Goal: Task Accomplishment & Management: Manage account settings

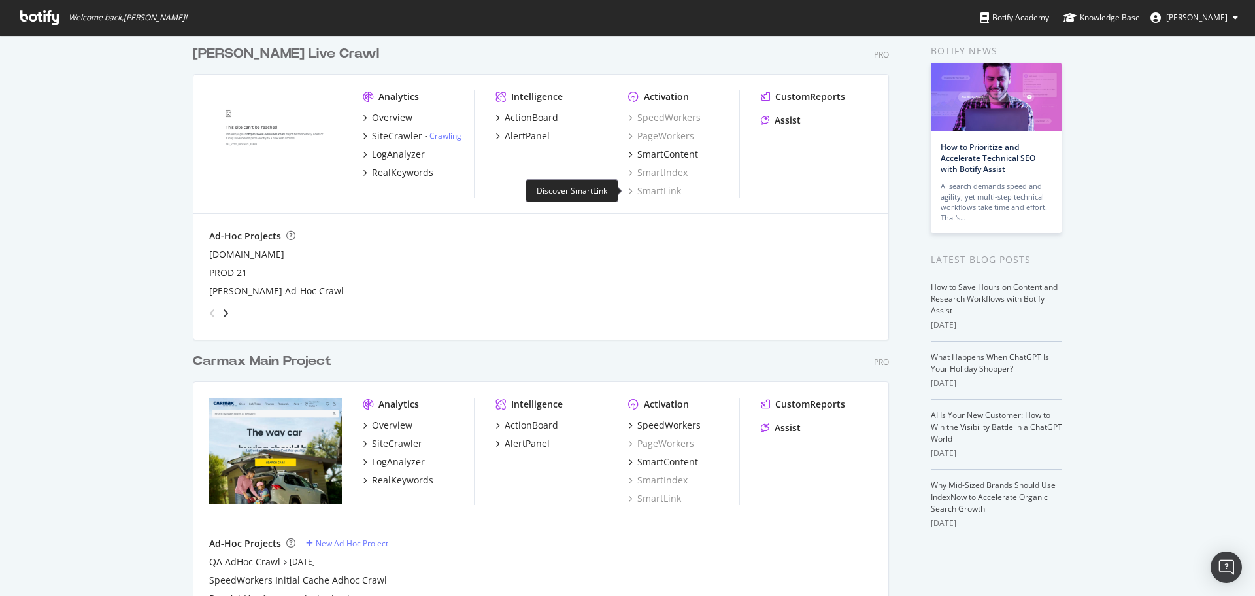
scroll to position [122, 0]
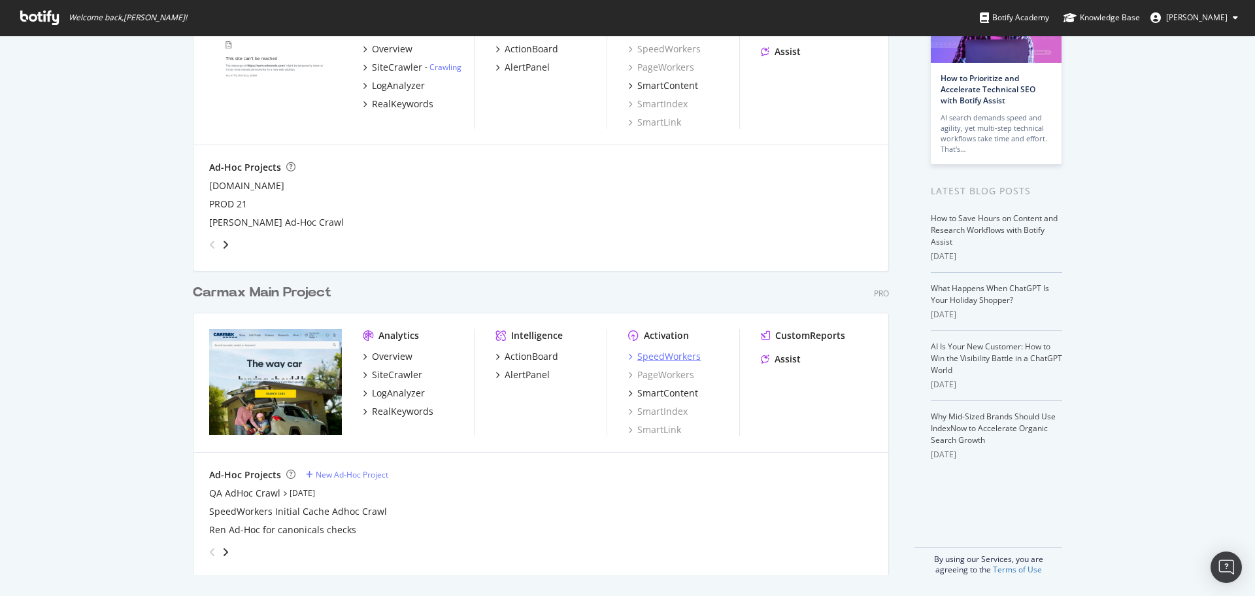
click at [670, 358] on div "SpeedWorkers" at bounding box center [668, 356] width 63 height 13
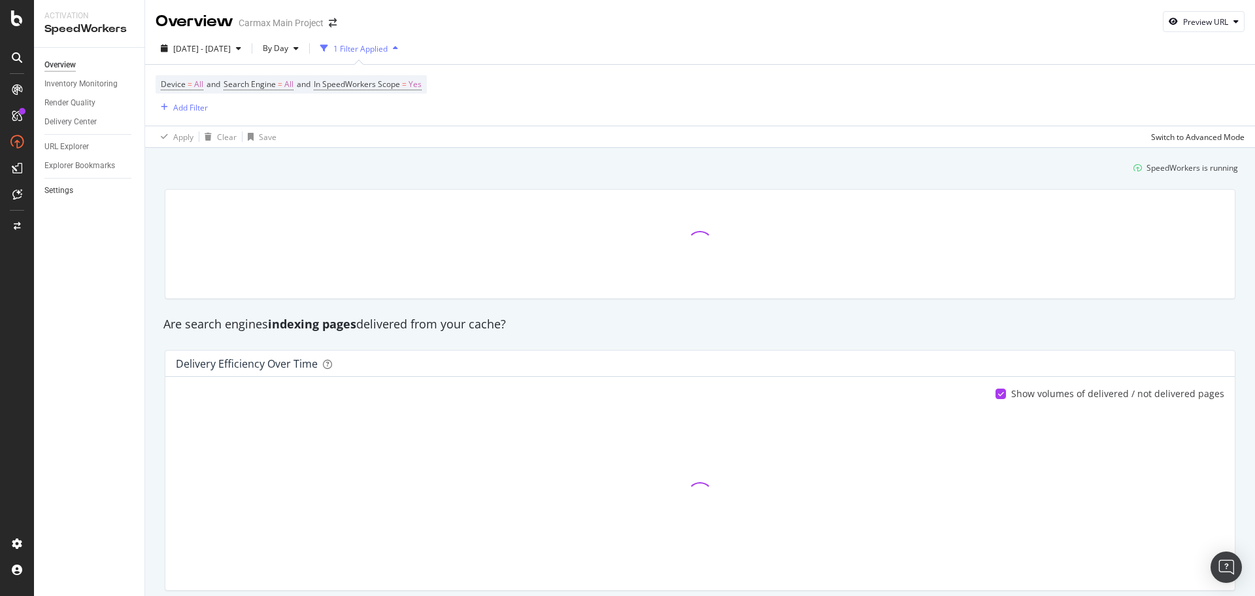
click at [79, 195] on link "Settings" at bounding box center [89, 191] width 91 height 14
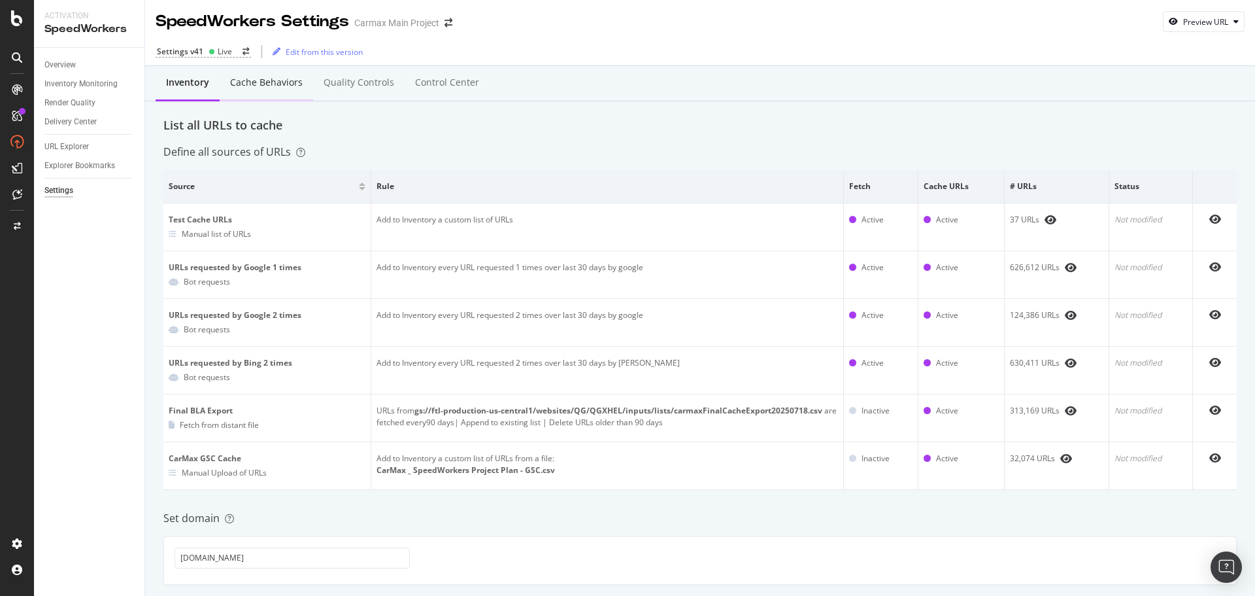
click at [278, 88] on div "Cache behaviors" at bounding box center [266, 82] width 73 height 13
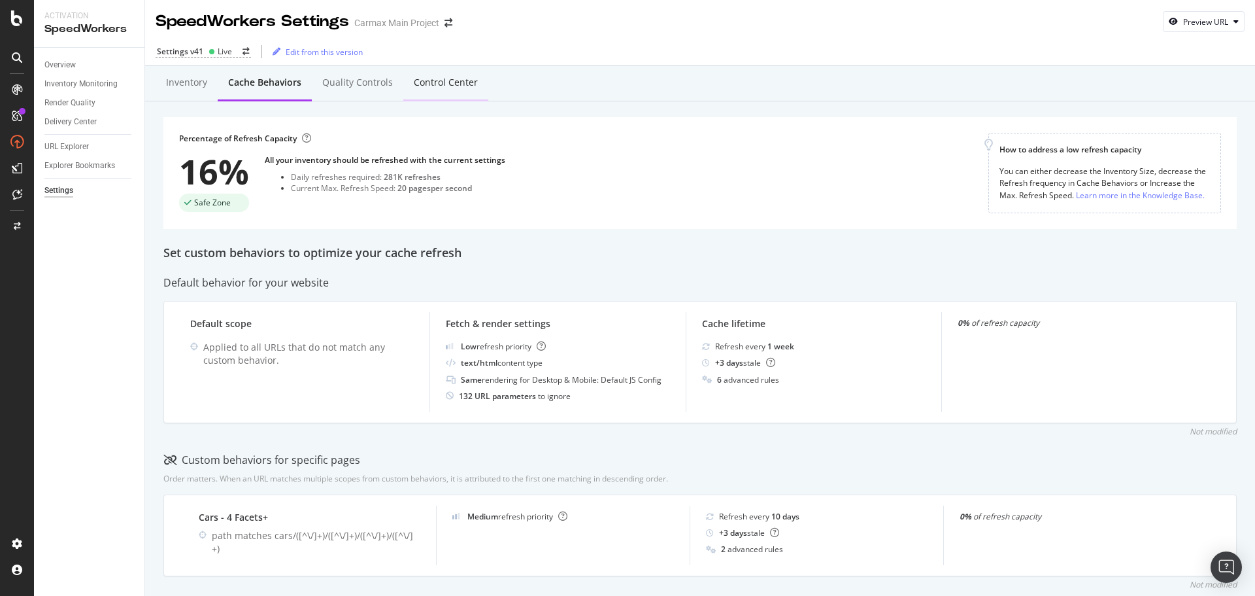
click at [447, 92] on div "Control Center" at bounding box center [445, 83] width 85 height 36
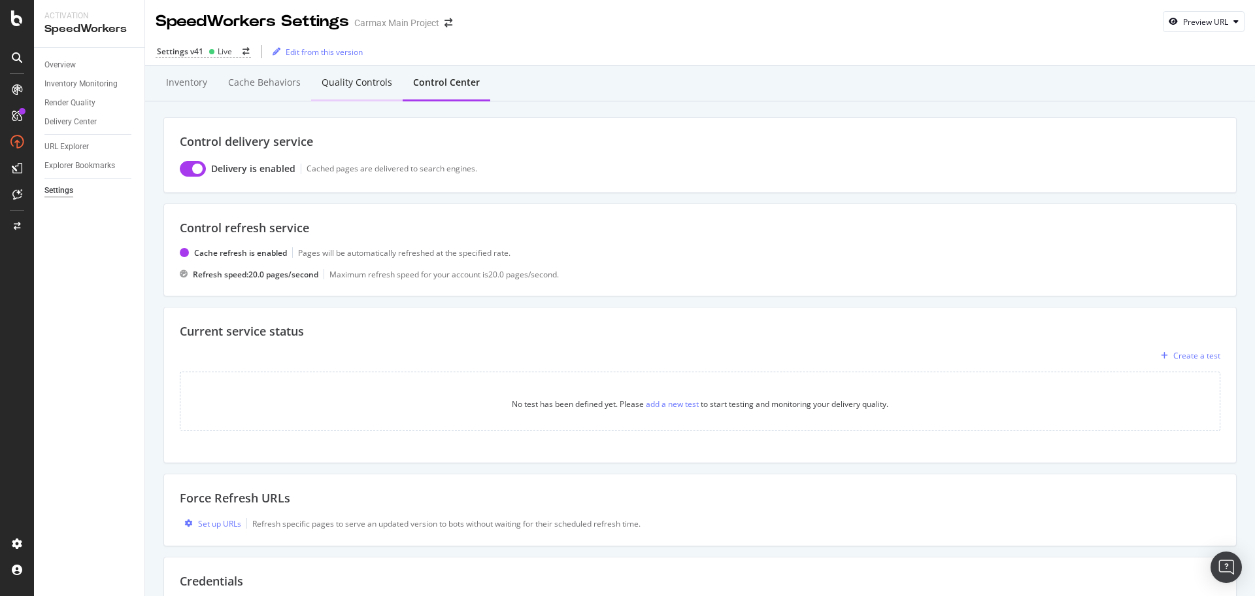
click at [369, 82] on div "Quality Controls" at bounding box center [357, 82] width 71 height 13
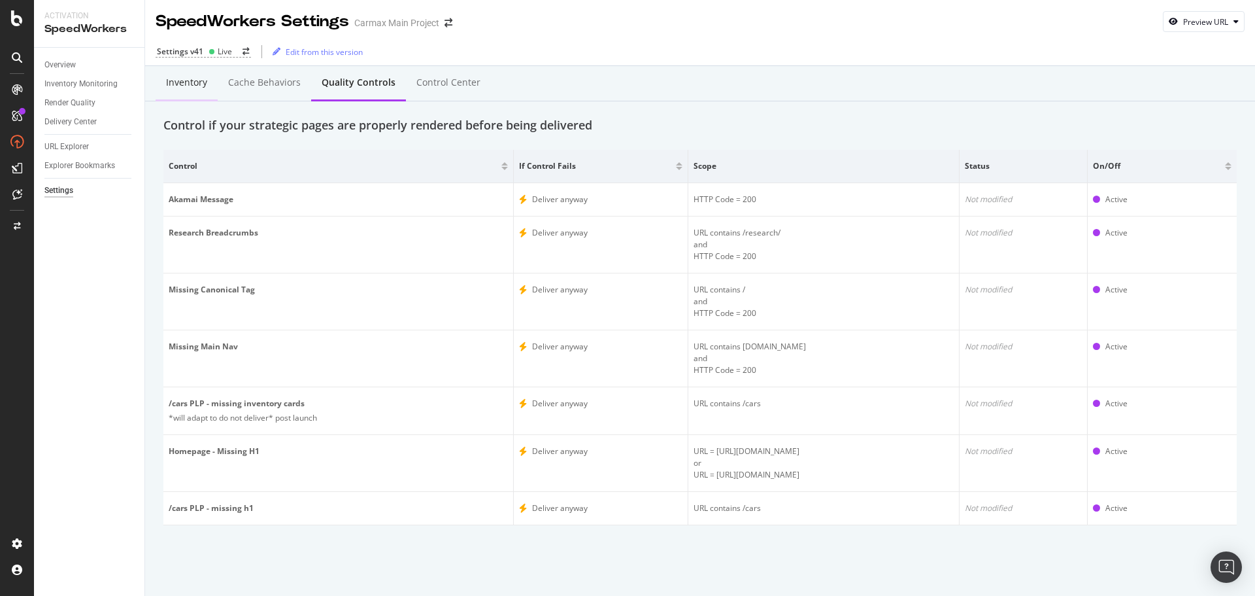
click at [189, 84] on div "Inventory" at bounding box center [186, 82] width 41 height 13
